Goal: Transaction & Acquisition: Purchase product/service

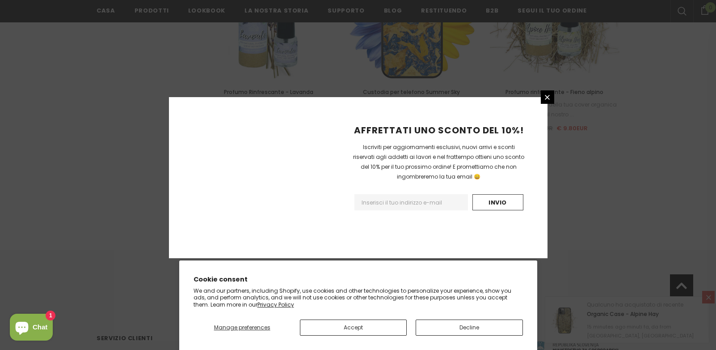
scroll to position [1045, 0]
